Goal: Check status

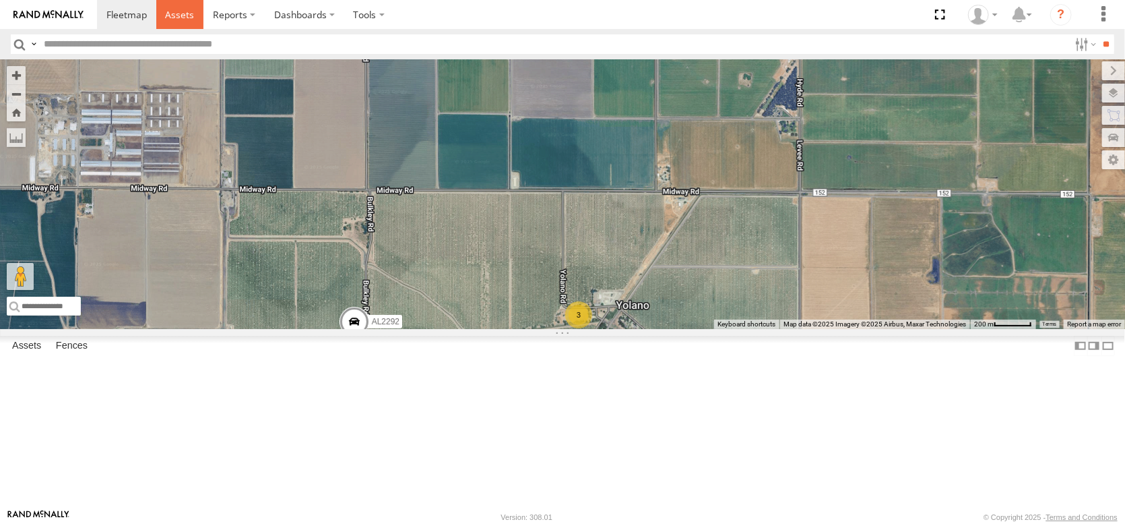
click at [194, 17] on span at bounding box center [179, 14] width 29 height 13
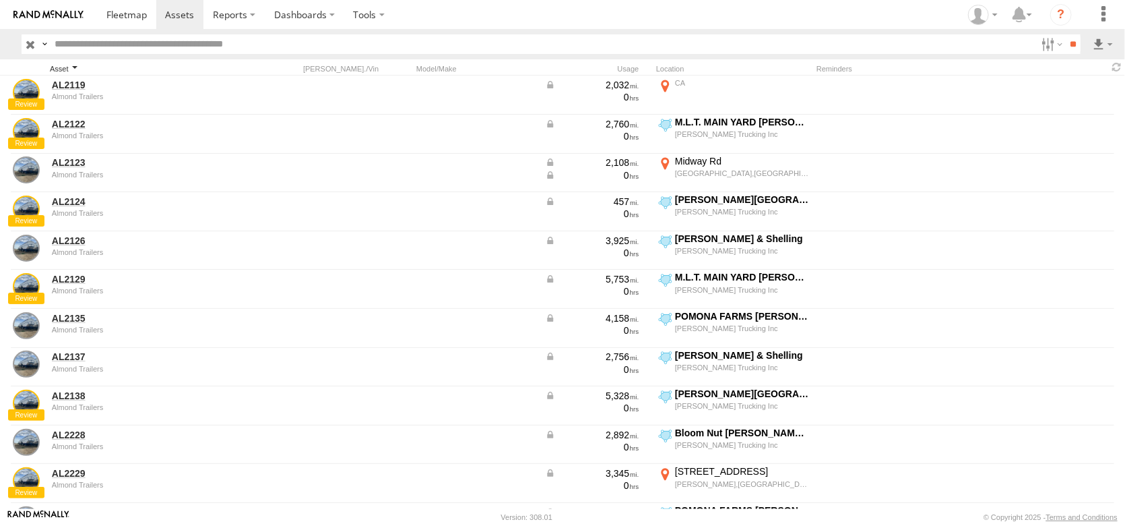
click at [60, 73] on div "Asset" at bounding box center [144, 68] width 189 height 9
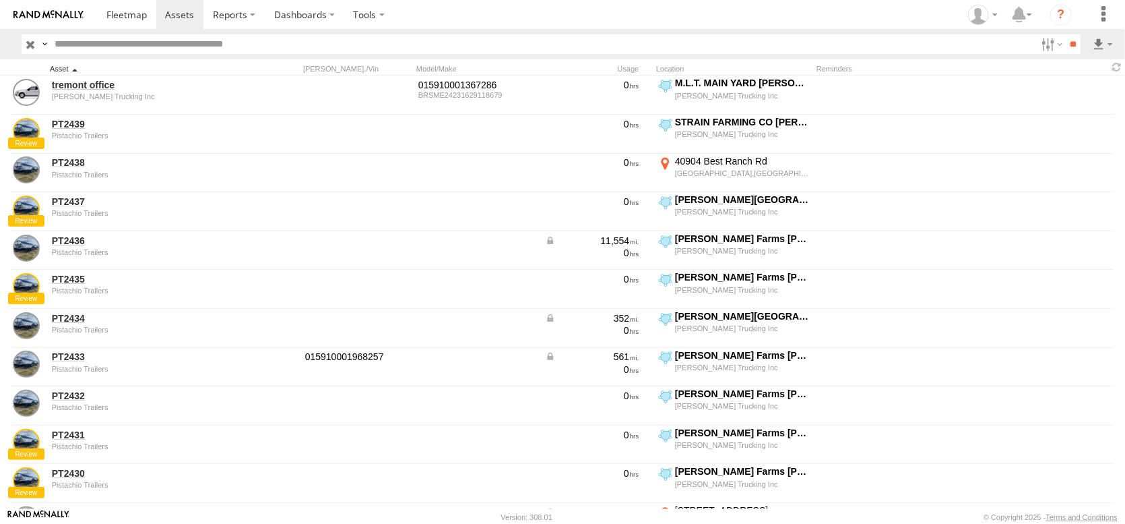
click at [62, 73] on div "Asset" at bounding box center [144, 68] width 189 height 9
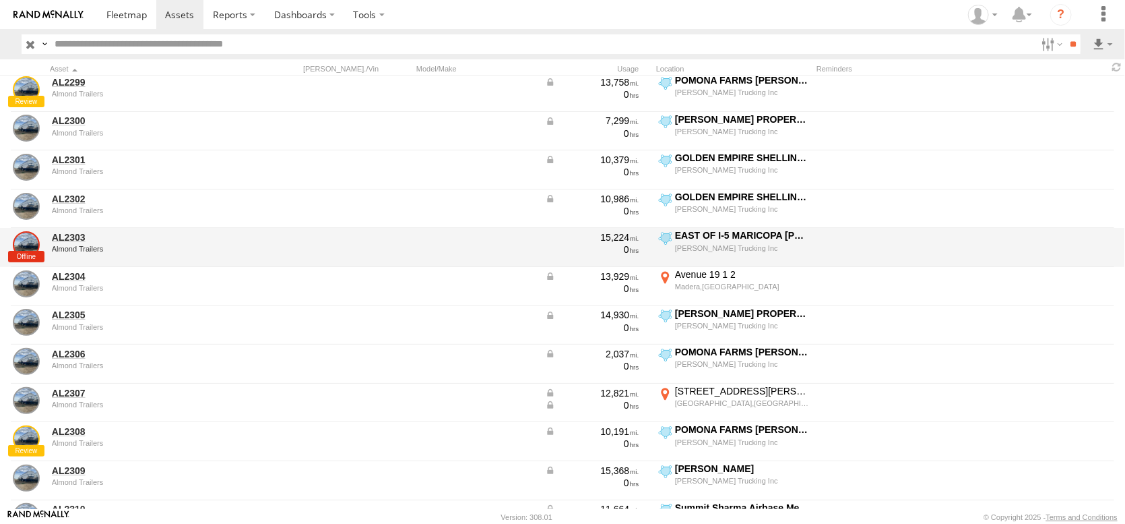
scroll to position [2560, 0]
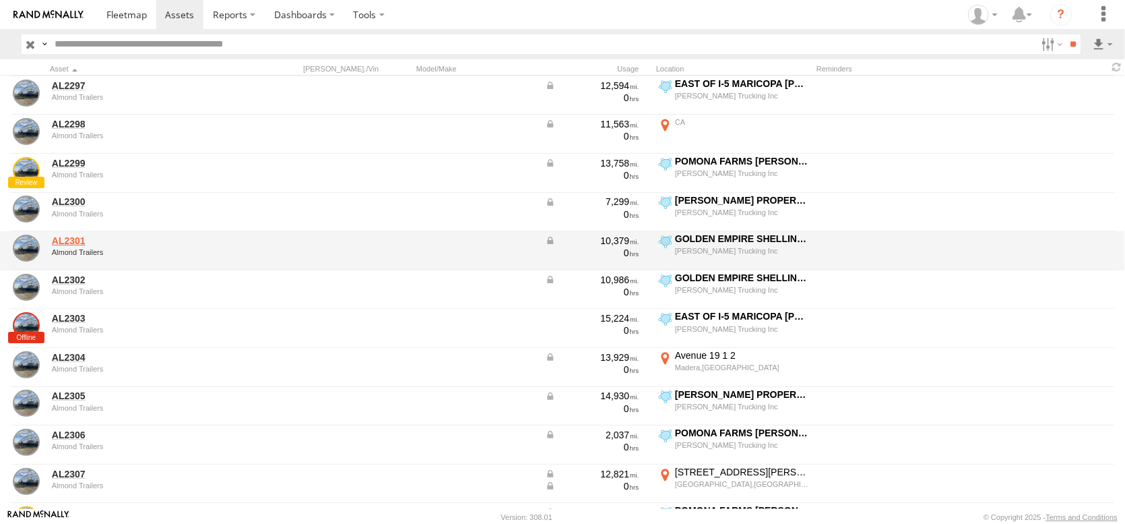
click at [71, 243] on link "AL2301" at bounding box center [144, 240] width 185 height 12
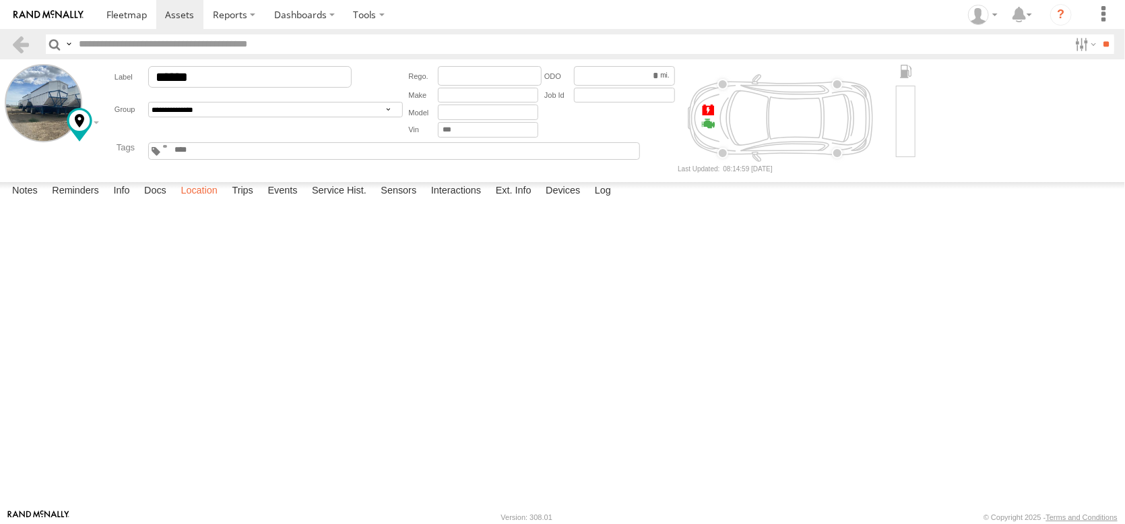
click at [224, 201] on label "Location" at bounding box center [199, 191] width 51 height 19
click at [156, 3] on link at bounding box center [126, 14] width 59 height 29
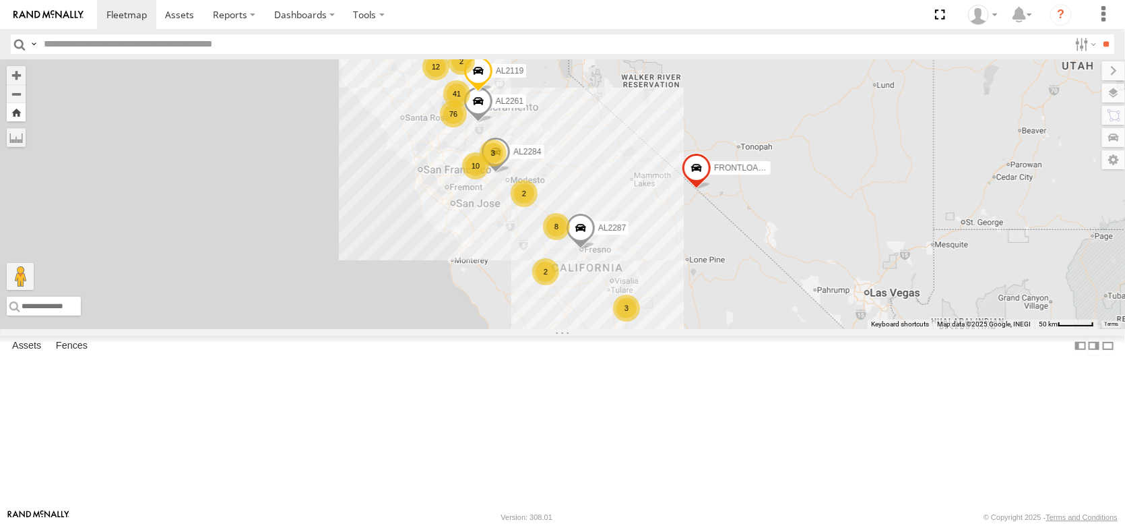
click at [11, 119] on button "Zoom Home" at bounding box center [16, 112] width 19 height 18
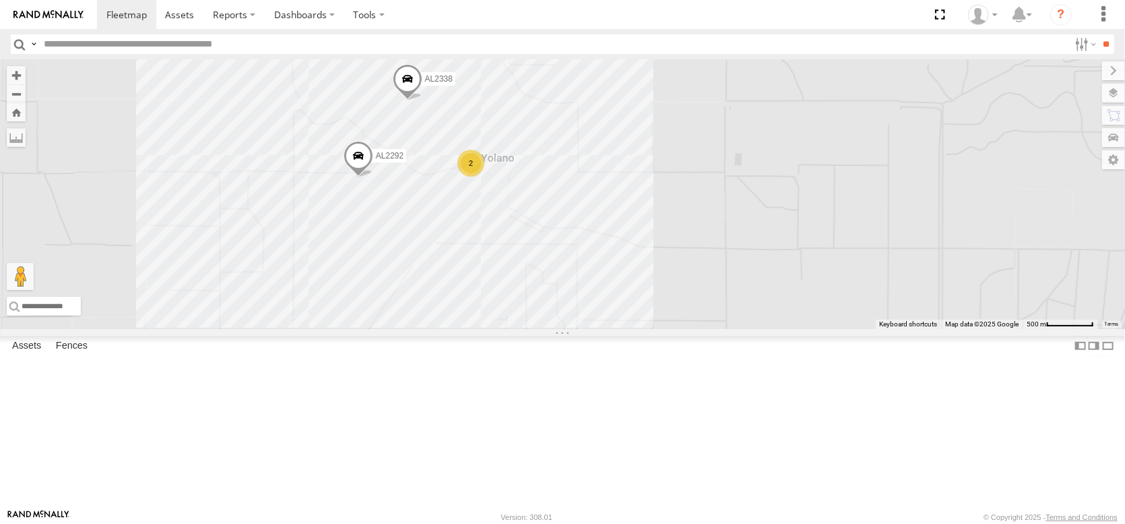
click at [408, 100] on span at bounding box center [408, 82] width 30 height 36
